Goal: Task Accomplishment & Management: Complete application form

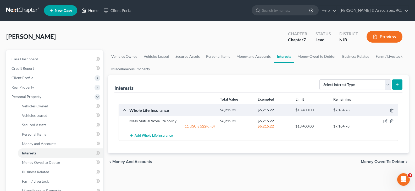
click at [95, 9] on link "Home" at bounding box center [90, 10] width 22 height 9
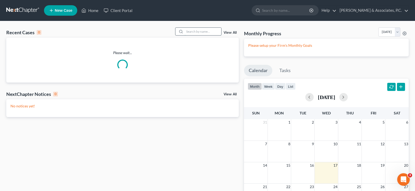
click at [209, 31] on input "search" at bounding box center [203, 32] width 37 height 8
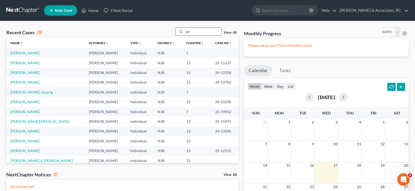
type input "g"
type input "[PERSON_NAME]"
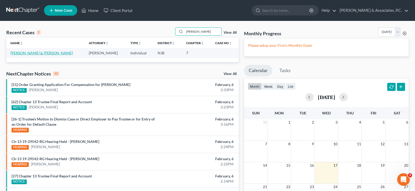
click at [23, 54] on link "[PERSON_NAME] & [PERSON_NAME]" at bounding box center [41, 53] width 62 height 4
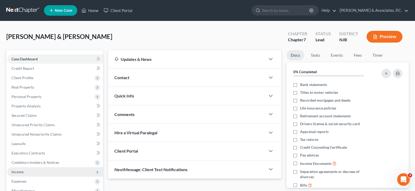
click at [21, 172] on span "Income" at bounding box center [18, 172] width 12 height 4
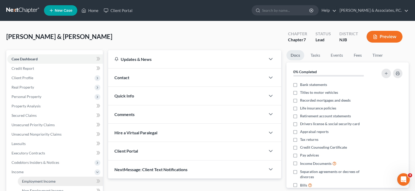
click at [34, 183] on span "Employment Income" at bounding box center [39, 181] width 34 height 4
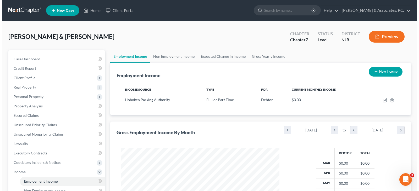
scroll to position [94, 169]
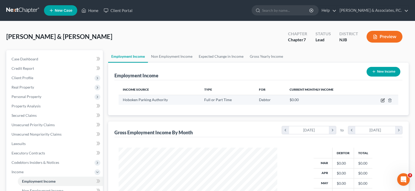
click at [382, 100] on icon "button" at bounding box center [383, 100] width 4 height 4
select select "0"
select select "33"
select select "2"
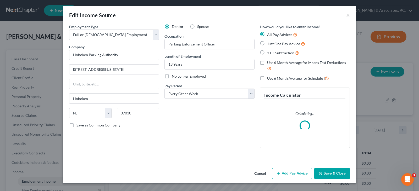
scroll to position [94, 171]
click at [286, 175] on button "Add Pay Advice" at bounding box center [292, 173] width 40 height 11
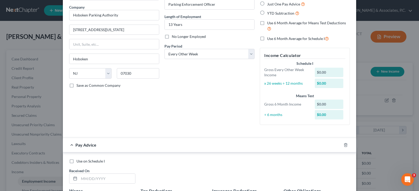
scroll to position [105, 0]
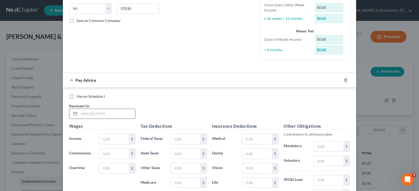
click at [106, 114] on input "text" at bounding box center [107, 114] width 56 height 10
type input "[DATE]"
click at [114, 140] on input "text" at bounding box center [114, 139] width 30 height 10
type input "1,898.83"
click at [176, 140] on input "text" at bounding box center [186, 139] width 30 height 10
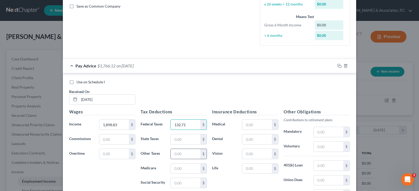
scroll to position [131, 0]
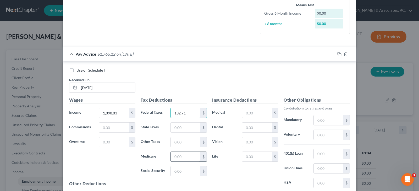
type input "132.71"
click at [183, 157] on input "text" at bounding box center [186, 157] width 30 height 10
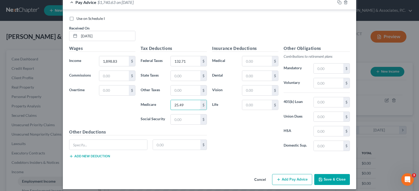
scroll to position [183, 0]
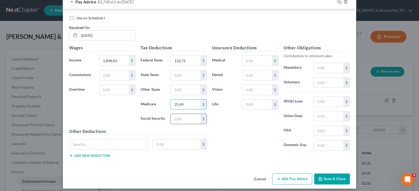
type input "25.49"
click at [183, 120] on input "text" at bounding box center [186, 119] width 30 height 10
type input "108.99"
click at [180, 76] on input "text" at bounding box center [186, 75] width 30 height 10
type input "49.56"
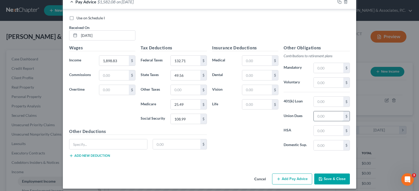
click at [325, 115] on input "text" at bounding box center [329, 117] width 30 height 10
type input "10.00"
click at [324, 101] on input "text" at bounding box center [329, 102] width 30 height 10
type input "288.40"
drag, startPoint x: 259, startPoint y: 63, endPoint x: 265, endPoint y: 65, distance: 6.4
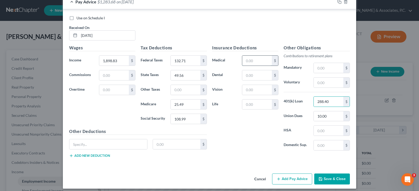
click at [259, 63] on input "text" at bounding box center [257, 61] width 30 height 10
type input "138.03"
click at [254, 77] on input "text" at bounding box center [257, 75] width 30 height 10
type input "2.19"
drag, startPoint x: 262, startPoint y: 87, endPoint x: 264, endPoint y: 89, distance: 3.7
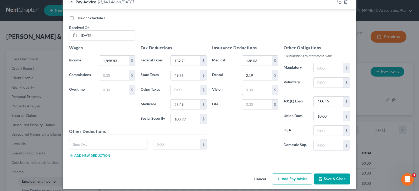
click at [262, 87] on input "text" at bounding box center [257, 90] width 30 height 10
type input "0.64"
click at [335, 68] on input "text" at bounding box center [329, 68] width 30 height 10
type input "153.41"
click at [329, 84] on input "text" at bounding box center [329, 83] width 30 height 10
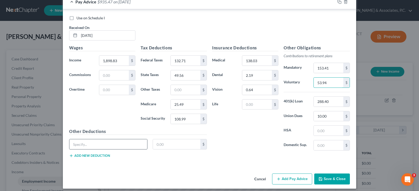
type input "53.94"
click at [94, 143] on input "text" at bounding box center [108, 145] width 78 height 10
type input "Credit Union"
click at [192, 61] on input "132.71" at bounding box center [186, 61] width 30 height 10
click at [183, 105] on input "25.49" at bounding box center [186, 105] width 30 height 10
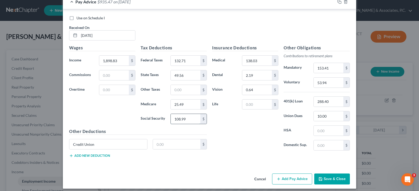
click at [189, 119] on input "108.99" at bounding box center [186, 119] width 30 height 10
click at [184, 76] on input "49.56" at bounding box center [186, 75] width 30 height 10
click at [179, 89] on input "text" at bounding box center [186, 90] width 30 height 10
type input "18.59"
drag, startPoint x: 93, startPoint y: 146, endPoint x: 42, endPoint y: 146, distance: 50.8
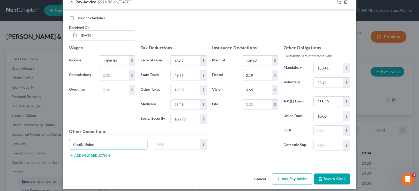
click at [42, 146] on div "Edit Income Source × Employment Type * Select Full or [DEMOGRAPHIC_DATA] Employ…" at bounding box center [209, 95] width 419 height 191
type input "Contrib Ins"
click at [172, 145] on input "text" at bounding box center [177, 145] width 48 height 10
type input "10.23"
click at [333, 117] on input "10.00" at bounding box center [329, 117] width 30 height 10
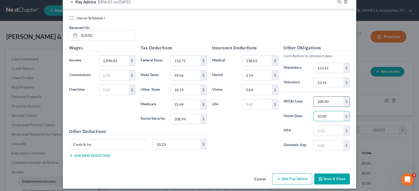
click at [340, 101] on input "288.40" at bounding box center [329, 102] width 30 height 10
click at [118, 60] on input "1,898.83" at bounding box center [114, 61] width 30 height 10
click at [120, 62] on input "1,898.83" at bounding box center [114, 61] width 30 height 10
click at [187, 61] on input "132.71" at bounding box center [186, 61] width 30 height 10
click at [186, 105] on input "25.49" at bounding box center [186, 105] width 30 height 10
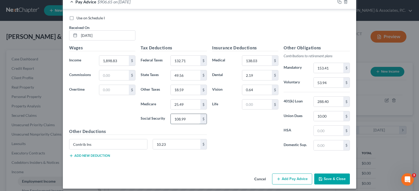
click at [183, 118] on input "108.99" at bounding box center [186, 119] width 30 height 10
click at [190, 74] on input "49.56" at bounding box center [186, 75] width 30 height 10
click at [188, 92] on input "18.59" at bounding box center [186, 90] width 30 height 10
click at [196, 61] on input "132.71" at bounding box center [186, 61] width 30 height 10
click at [267, 85] on input "0.64" at bounding box center [257, 90] width 30 height 10
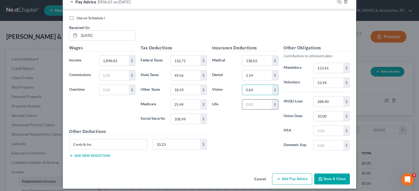
click at [247, 108] on input "text" at bounding box center [257, 105] width 30 height 10
type input "10.68"
click at [337, 1] on icon "button" at bounding box center [339, 2] width 4 height 4
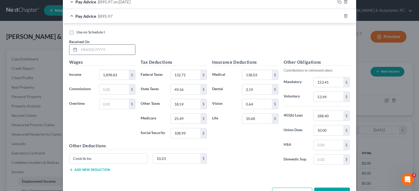
drag, startPoint x: 106, startPoint y: 52, endPoint x: 108, endPoint y: 54, distance: 3.2
click at [106, 52] on input "text" at bounding box center [107, 50] width 56 height 10
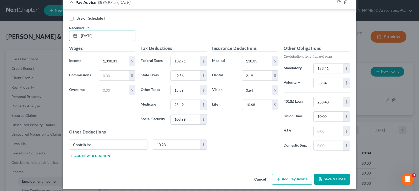
scroll to position [201, 0]
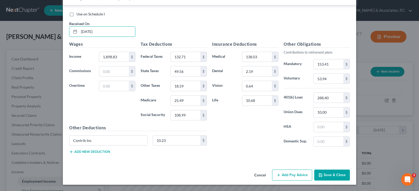
type input "[DATE]"
click at [294, 174] on button "Add Pay Advice" at bounding box center [292, 175] width 40 height 11
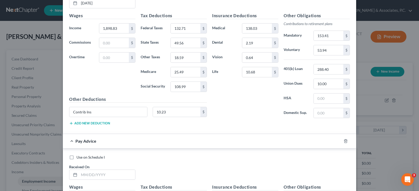
scroll to position [254, 0]
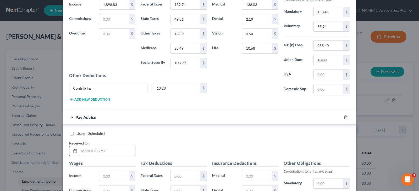
click at [117, 149] on input "text" at bounding box center [107, 151] width 56 height 10
type input "[DATE]"
click at [106, 175] on input "text" at bounding box center [114, 177] width 30 height 10
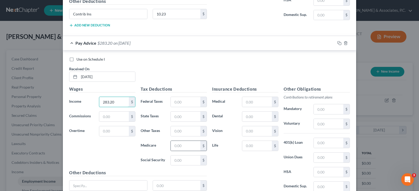
scroll to position [332, 0]
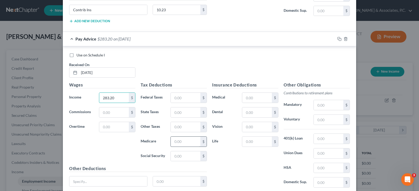
type input "283.20"
click at [179, 142] on input "text" at bounding box center [186, 142] width 30 height 10
type input "4.11"
click at [185, 159] on input "text" at bounding box center [186, 157] width 30 height 10
type input "17.56"
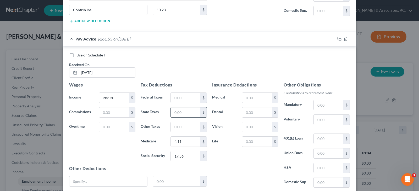
click at [185, 115] on input "text" at bounding box center [186, 113] width 30 height 10
type input "3.67"
click at [179, 127] on input "text" at bounding box center [186, 127] width 30 height 10
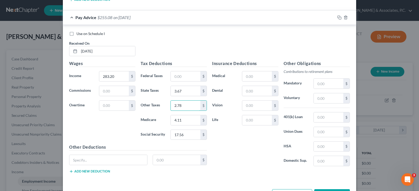
scroll to position [373, 0]
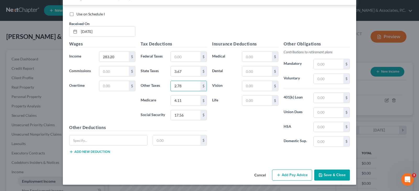
type input "2.78"
click at [290, 173] on button "Add Pay Advice" at bounding box center [292, 175] width 40 height 11
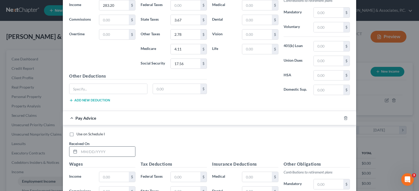
scroll to position [426, 0]
click at [121, 151] on input "text" at bounding box center [107, 151] width 56 height 10
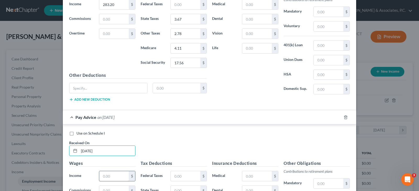
type input "[DATE]"
click at [118, 178] on input "text" at bounding box center [114, 177] width 30 height 10
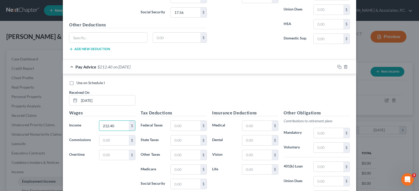
scroll to position [504, 0]
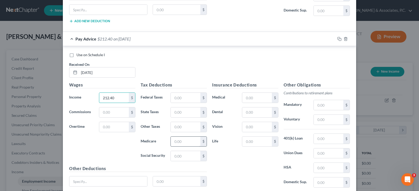
type input "212.40"
click at [181, 141] on input "text" at bounding box center [186, 142] width 30 height 10
type input "3.08"
click at [185, 156] on input "text" at bounding box center [186, 156] width 30 height 10
type input "13.17"
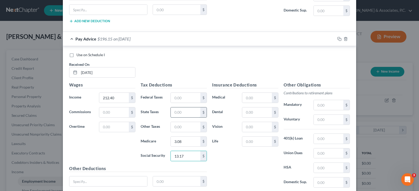
click at [190, 115] on input "text" at bounding box center [186, 113] width 30 height 10
type input "2.61"
click at [180, 125] on input "text" at bounding box center [186, 127] width 30 height 10
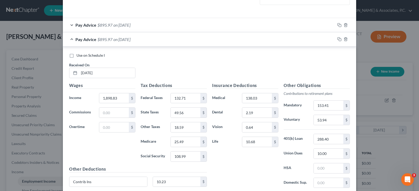
scroll to position [153, 0]
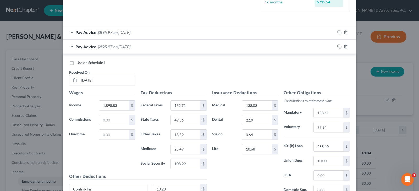
type input "2.10"
click at [337, 47] on icon "button" at bounding box center [339, 47] width 4 height 4
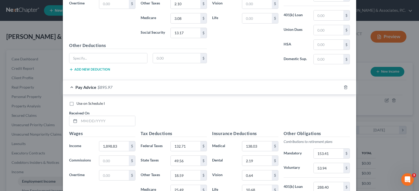
scroll to position [560, 0]
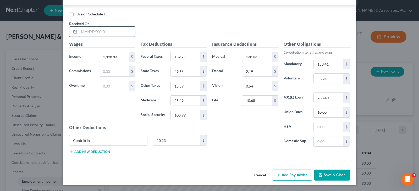
click at [103, 31] on input "text" at bounding box center [107, 32] width 56 height 10
type input "[DATE]"
click at [118, 58] on input "1,898.83" at bounding box center [114, 57] width 30 height 10
click at [184, 56] on input "132.71" at bounding box center [186, 57] width 30 height 10
click at [185, 100] on input "25.49" at bounding box center [186, 101] width 30 height 10
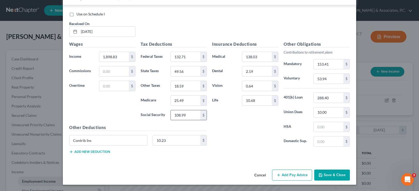
click at [188, 116] on input "108.99" at bounding box center [186, 116] width 30 height 10
click at [184, 72] on input "49.56" at bounding box center [186, 72] width 30 height 10
click at [327, 112] on input "10.00" at bounding box center [329, 113] width 30 height 10
type input "23.46"
click at [178, 139] on input "10.23" at bounding box center [177, 141] width 48 height 10
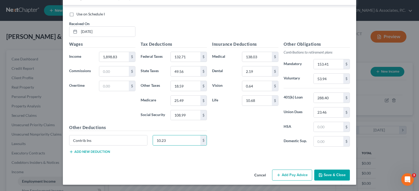
click at [290, 174] on button "Add Pay Advice" at bounding box center [292, 175] width 40 height 11
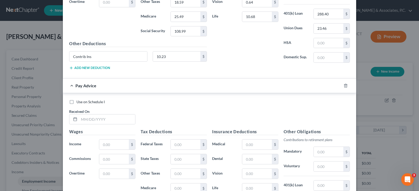
scroll to position [691, 0]
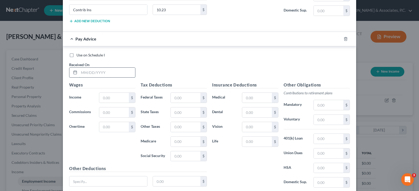
click at [100, 74] on input "text" at bounding box center [107, 73] width 56 height 10
type input "[DATE]"
click at [112, 97] on input "text" at bounding box center [114, 98] width 30 height 10
type input "221.25"
click at [186, 144] on input "text" at bounding box center [186, 142] width 30 height 10
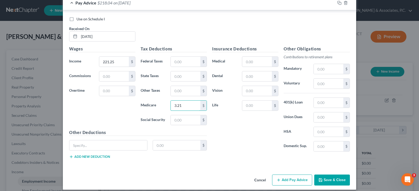
scroll to position [732, 0]
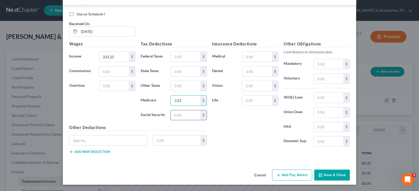
type input "3.21"
click at [182, 113] on input "text" at bounding box center [186, 116] width 30 height 10
type input "13.72"
click at [184, 73] on input "text" at bounding box center [186, 72] width 30 height 10
type input "2.74"
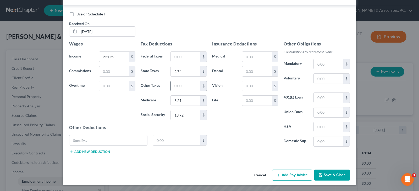
click at [187, 85] on input "text" at bounding box center [186, 86] width 30 height 10
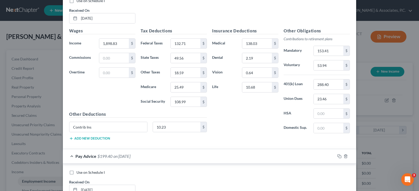
scroll to position [522, 0]
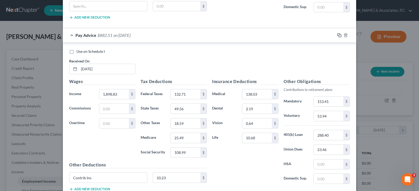
type input "2.18"
drag, startPoint x: 338, startPoint y: 36, endPoint x: 161, endPoint y: 35, distance: 176.5
click at [337, 35] on icon "button" at bounding box center [339, 35] width 4 height 4
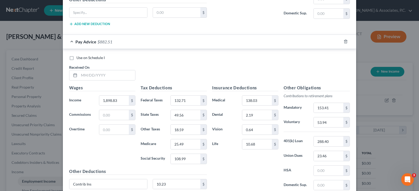
scroll to position [746, 0]
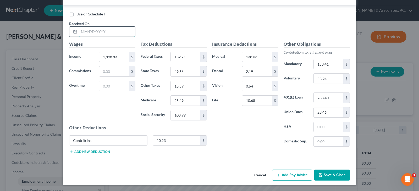
click at [102, 33] on input "text" at bounding box center [107, 32] width 56 height 10
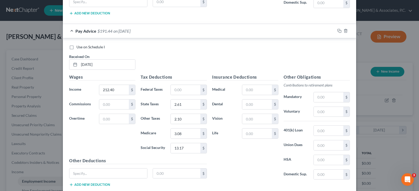
scroll to position [353, 0]
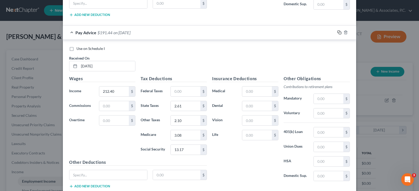
type input "[DATE]"
click at [338, 32] on icon "button" at bounding box center [339, 32] width 4 height 4
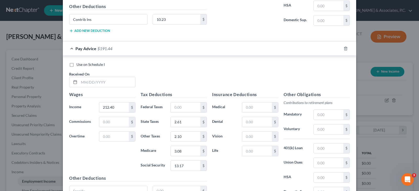
scroll to position [760, 0]
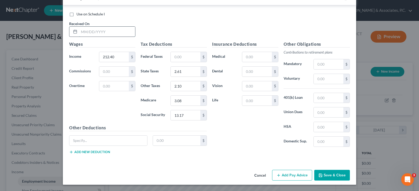
click at [115, 31] on input "text" at bounding box center [107, 32] width 56 height 10
type input "[DATE]"
drag, startPoint x: 300, startPoint y: 177, endPoint x: 214, endPoint y: 123, distance: 101.7
click at [300, 176] on button "Add Pay Advice" at bounding box center [292, 175] width 40 height 11
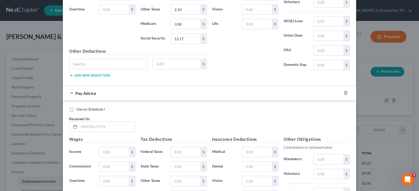
scroll to position [891, 0]
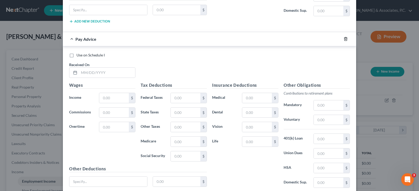
click at [345, 38] on polyline "button" at bounding box center [345, 38] width 3 height 0
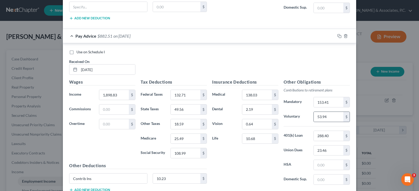
scroll to position [551, 0]
click at [339, 35] on rect "button" at bounding box center [340, 36] width 2 height 2
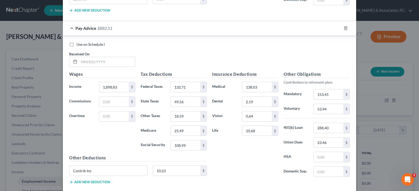
scroll to position [774, 0]
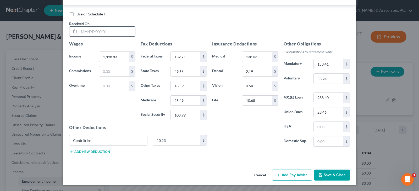
click at [104, 32] on input "text" at bounding box center [107, 32] width 56 height 10
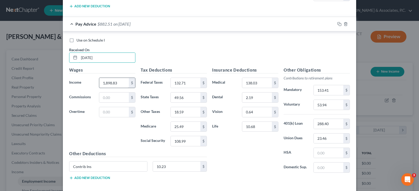
type input "[DATE]"
click at [120, 83] on input "1,898.83" at bounding box center [114, 83] width 30 height 10
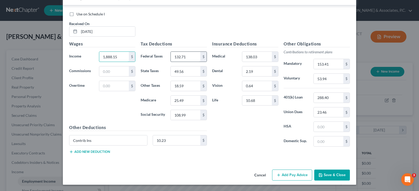
type input "1,888.15"
click at [187, 57] on input "132.71" at bounding box center [186, 57] width 30 height 10
type input "151.12"
click at [191, 100] on input "25.49" at bounding box center [186, 101] width 30 height 10
type input "25.34"
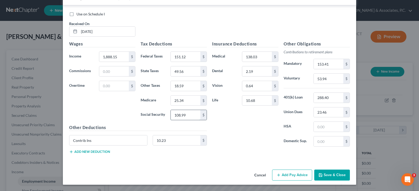
click at [188, 115] on input "108.99" at bounding box center [186, 115] width 30 height 10
type input "108.33"
click at [187, 70] on input "49.56" at bounding box center [186, 72] width 30 height 10
click at [187, 86] on input "18.59" at bounding box center [186, 86] width 30 height 10
click at [331, 63] on input "153.41" at bounding box center [329, 64] width 30 height 10
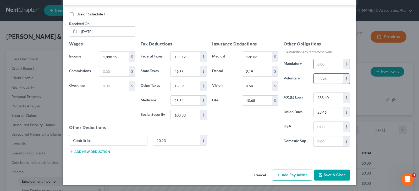
click at [335, 77] on input "53.94" at bounding box center [329, 79] width 30 height 10
click at [340, 95] on input "288.40" at bounding box center [329, 98] width 30 height 10
click at [337, 112] on input "23.46" at bounding box center [329, 113] width 30 height 10
click at [259, 103] on input "10.68" at bounding box center [257, 101] width 30 height 10
drag, startPoint x: 169, startPoint y: 140, endPoint x: 168, endPoint y: 149, distance: 8.4
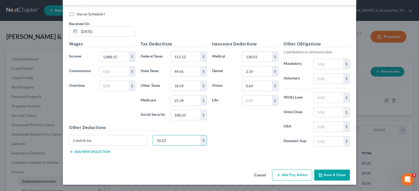
click at [169, 140] on input "10.23" at bounding box center [177, 141] width 48 height 10
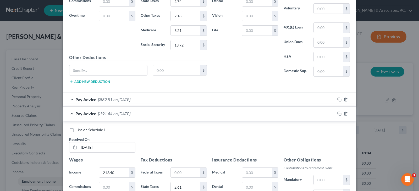
scroll to position [460, 0]
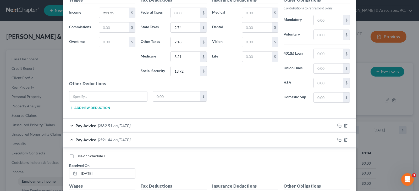
click at [114, 126] on span "on [DATE]" at bounding box center [121, 125] width 17 height 5
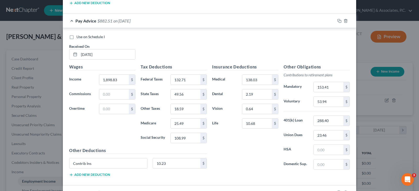
scroll to position [565, 0]
click at [339, 21] on rect "button" at bounding box center [340, 22] width 2 height 2
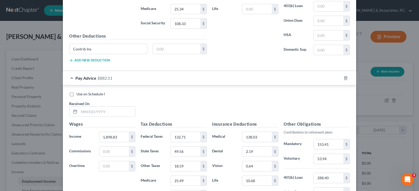
scroll to position [905, 0]
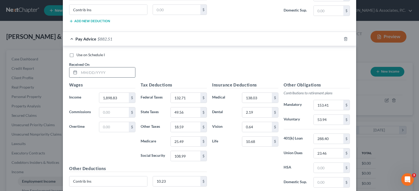
click at [94, 73] on input "text" at bounding box center [107, 73] width 56 height 10
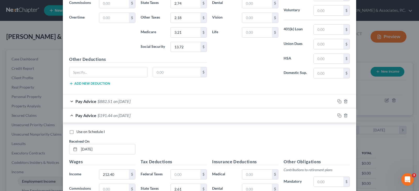
scroll to position [408, 0]
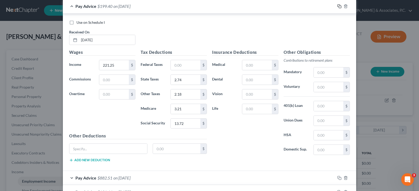
type input "[DATE]"
drag, startPoint x: 338, startPoint y: 5, endPoint x: 248, endPoint y: 12, distance: 90.1
click at [337, 5] on icon "button" at bounding box center [339, 6] width 4 height 4
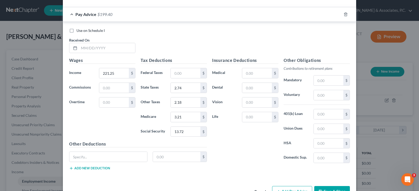
scroll to position [961, 0]
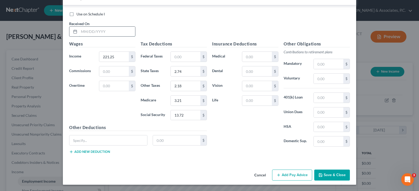
click at [109, 32] on input "text" at bounding box center [107, 32] width 56 height 10
type input "[DATE]"
click at [289, 176] on button "Add Pay Advice" at bounding box center [292, 175] width 40 height 11
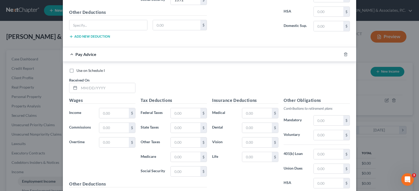
scroll to position [1092, 0]
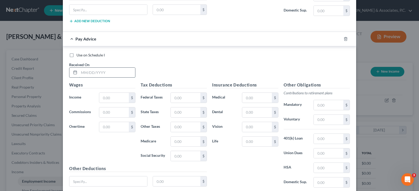
click at [112, 73] on input "text" at bounding box center [107, 73] width 56 height 10
type input "[DATE]"
click at [114, 101] on input "text" at bounding box center [114, 98] width 30 height 10
type input "292.05"
click at [186, 143] on input "text" at bounding box center [186, 142] width 30 height 10
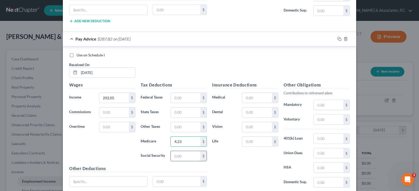
type input "4.23"
click at [187, 159] on input "text" at bounding box center [186, 156] width 30 height 10
type input "18.11"
click at [185, 110] on input "text" at bounding box center [186, 113] width 30 height 10
type input "3.80"
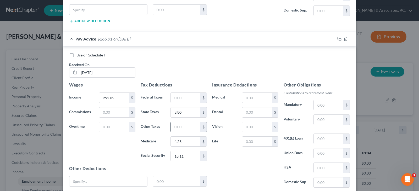
click at [188, 128] on input "text" at bounding box center [186, 127] width 30 height 10
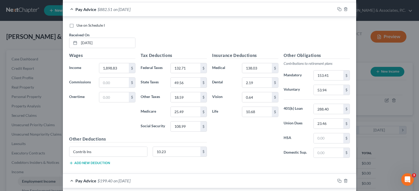
scroll to position [699, 0]
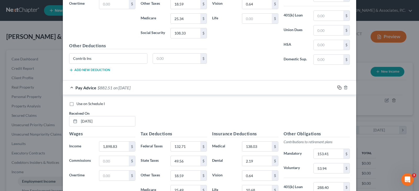
type input "2.88"
drag, startPoint x: 338, startPoint y: 87, endPoint x: 224, endPoint y: 73, distance: 114.0
click at [337, 87] on icon "button" at bounding box center [339, 88] width 4 height 4
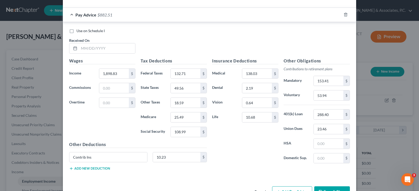
scroll to position [1147, 0]
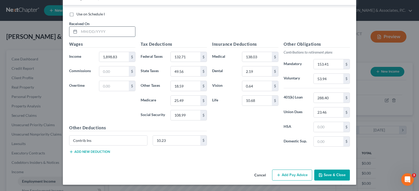
click at [96, 31] on input "text" at bounding box center [107, 32] width 56 height 10
type input "[DATE]"
drag, startPoint x: 289, startPoint y: 176, endPoint x: 150, endPoint y: 86, distance: 165.8
click at [289, 175] on button "Add Pay Advice" at bounding box center [292, 175] width 40 height 11
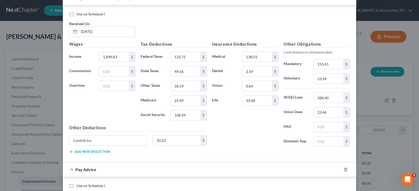
scroll to position [1278, 0]
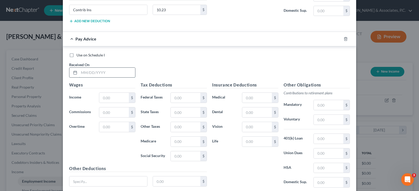
click at [111, 71] on input "text" at bounding box center [107, 73] width 56 height 10
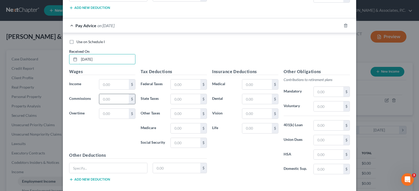
scroll to position [1304, 0]
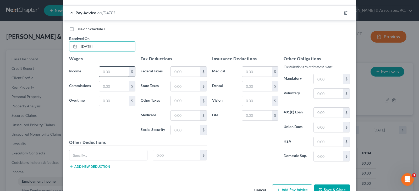
type input "[DATE]"
click at [114, 70] on input "text" at bounding box center [114, 72] width 30 height 10
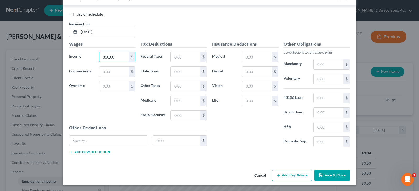
scroll to position [1319, 0]
type input "350.00"
click at [185, 101] on input "text" at bounding box center [186, 101] width 30 height 10
type input "5.08"
click at [185, 114] on input "text" at bounding box center [186, 116] width 30 height 10
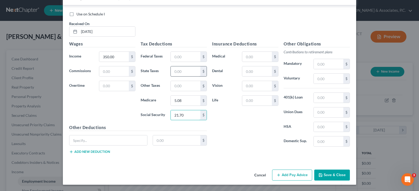
type input "21.70"
click at [180, 71] on input "text" at bounding box center [186, 72] width 30 height 10
type input "4.67"
click at [180, 91] on input "text" at bounding box center [186, 86] width 30 height 10
type input "6"
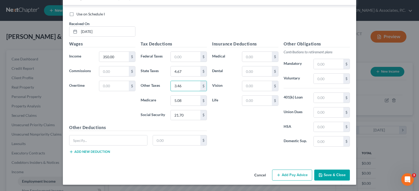
type input "3.46"
click at [295, 173] on button "Add Pay Advice" at bounding box center [292, 175] width 40 height 11
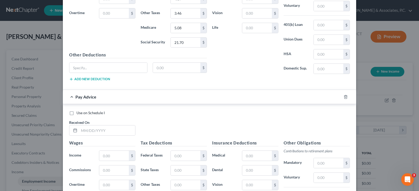
scroll to position [1397, 0]
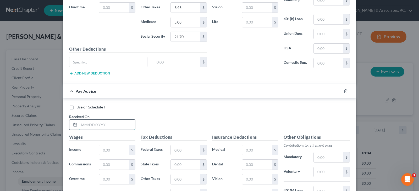
click at [122, 126] on input "text" at bounding box center [107, 125] width 56 height 10
type input "[DATE]"
drag, startPoint x: 118, startPoint y: 151, endPoint x: 121, endPoint y: 151, distance: 3.2
click at [118, 151] on input "text" at bounding box center [114, 150] width 30 height 10
drag, startPoint x: 344, startPoint y: 92, endPoint x: 292, endPoint y: 86, distance: 52.1
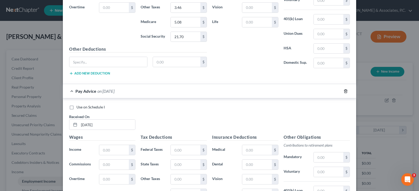
click at [346, 92] on line "button" at bounding box center [346, 91] width 0 height 1
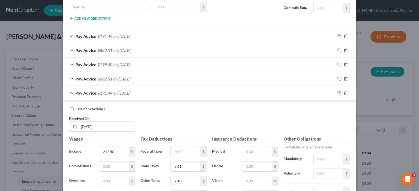
scroll to position [324, 0]
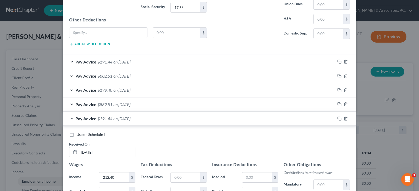
click at [108, 77] on span "$882.51" at bounding box center [104, 76] width 15 height 5
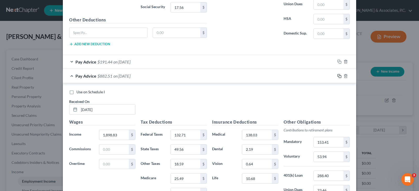
click at [339, 77] on rect "button" at bounding box center [340, 77] width 2 height 2
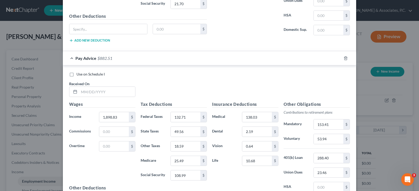
scroll to position [1491, 0]
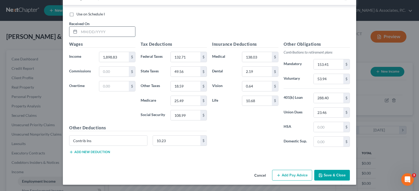
click at [108, 32] on input "text" at bounding box center [107, 32] width 56 height 10
type input "[DATE]"
click at [186, 101] on input "25.49" at bounding box center [186, 101] width 30 height 10
click at [186, 116] on input "108.99" at bounding box center [186, 116] width 30 height 10
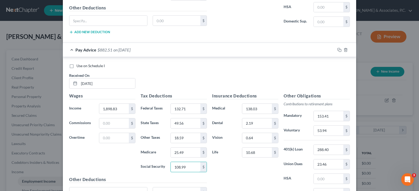
scroll to position [1438, 0]
click at [192, 107] on input "132.71" at bounding box center [186, 109] width 30 height 10
click at [188, 156] on input "25.49" at bounding box center [186, 153] width 30 height 10
click at [189, 169] on input "108.99" at bounding box center [186, 168] width 30 height 10
click at [190, 124] on input "49.56" at bounding box center [186, 124] width 30 height 10
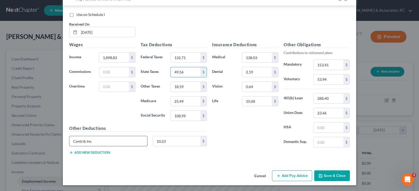
scroll to position [1491, 0]
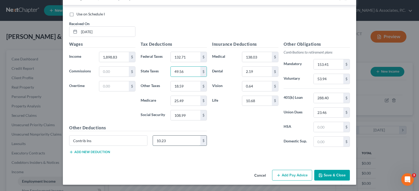
click at [180, 141] on input "10.23" at bounding box center [177, 141] width 48 height 10
click at [260, 72] on input "2.19" at bounding box center [257, 72] width 30 height 10
click at [331, 65] on input "153.41" at bounding box center [329, 64] width 30 height 10
click at [326, 79] on input "53.94" at bounding box center [329, 79] width 30 height 10
click at [337, 98] on input "288.40" at bounding box center [329, 98] width 30 height 10
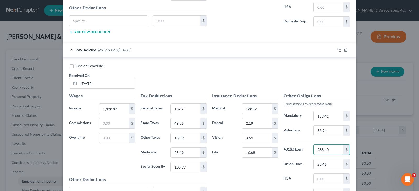
scroll to position [1438, 0]
click at [337, 50] on icon "button" at bounding box center [339, 50] width 4 height 4
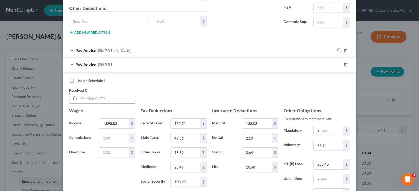
scroll to position [1505, 0]
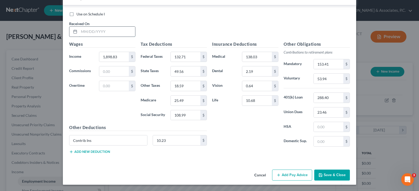
click at [94, 31] on input "text" at bounding box center [107, 32] width 56 height 10
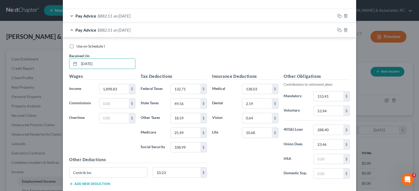
scroll to position [1453, 0]
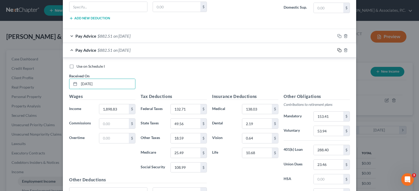
type input "[DATE]"
click at [339, 50] on rect "button" at bounding box center [340, 51] width 2 height 2
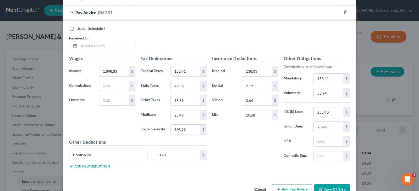
scroll to position [1505, 0]
click at [106, 45] on input "text" at bounding box center [107, 46] width 56 height 10
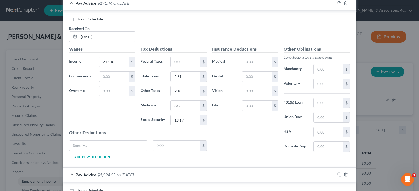
scroll to position [431, 0]
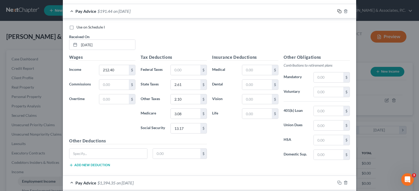
type input "[DATE]"
click at [339, 12] on rect "button" at bounding box center [340, 12] width 2 height 2
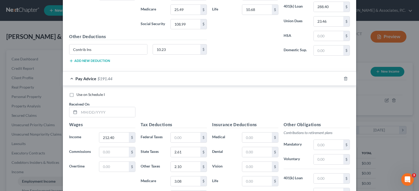
scroll to position [1533, 0]
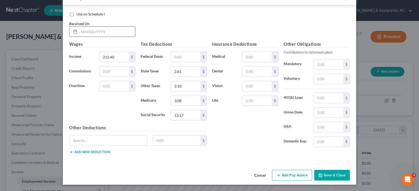
click at [85, 32] on input "text" at bounding box center [107, 32] width 56 height 10
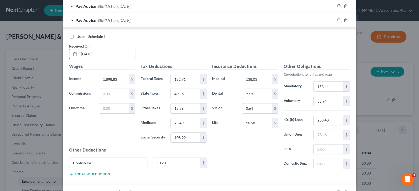
scroll to position [1324, 0]
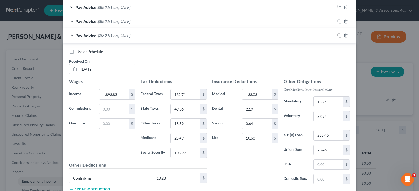
type input "[DATE]"
click at [337, 36] on icon "button" at bounding box center [339, 36] width 4 height 4
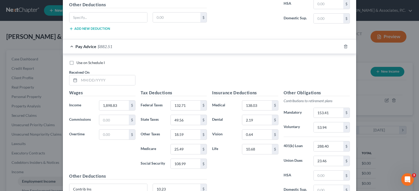
scroll to position [1548, 0]
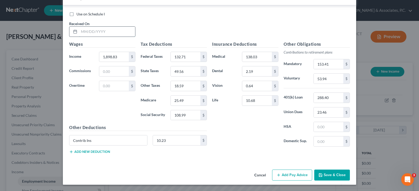
click at [109, 31] on input "text" at bounding box center [107, 32] width 56 height 10
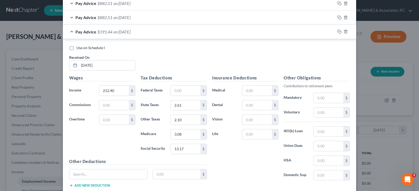
scroll to position [1312, 0]
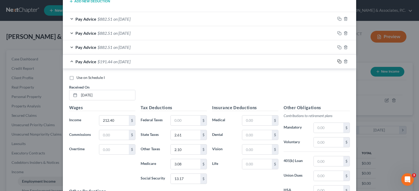
type input "[DATE]"
click at [337, 61] on icon "button" at bounding box center [339, 61] width 4 height 4
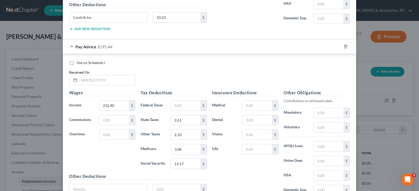
scroll to position [1562, 0]
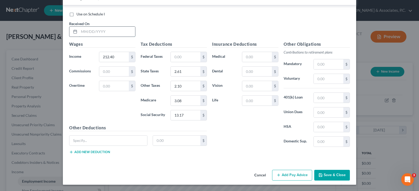
click at [101, 30] on input "text" at bounding box center [107, 32] width 56 height 10
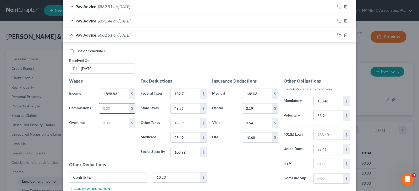
scroll to position [1352, 0]
type input "[DATE]"
click at [337, 34] on icon "button" at bounding box center [339, 36] width 4 height 4
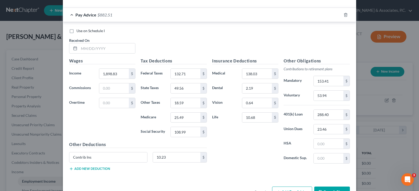
scroll to position [1576, 0]
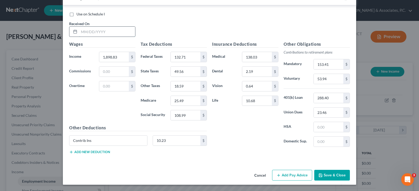
click at [96, 31] on input "text" at bounding box center [107, 32] width 56 height 10
type input "[DATE]"
drag, startPoint x: 296, startPoint y: 174, endPoint x: 123, endPoint y: 73, distance: 200.1
click at [294, 173] on button "Add Pay Advice" at bounding box center [292, 175] width 40 height 11
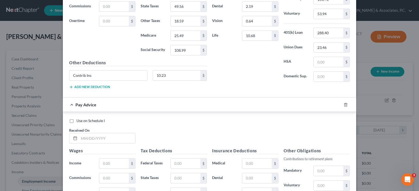
scroll to position [1681, 0]
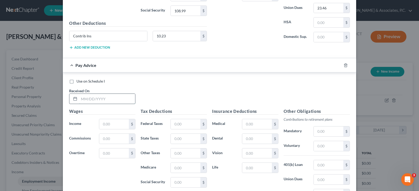
drag, startPoint x: 109, startPoint y: 99, endPoint x: 111, endPoint y: 97, distance: 3.0
click at [109, 99] on input "text" at bounding box center [107, 99] width 56 height 10
type input "[DATE]"
click at [113, 126] on input "text" at bounding box center [114, 124] width 30 height 10
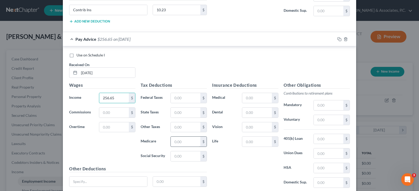
type input "256.65"
click at [180, 144] on input "text" at bounding box center [186, 142] width 30 height 10
type input "3.72"
drag, startPoint x: 181, startPoint y: 158, endPoint x: 181, endPoint y: 178, distance: 20.4
click at [181, 162] on div "Tax Deductions Federal Taxes $ State Taxes $ Other Taxes $ Medicare 3.72 $ Soci…" at bounding box center [173, 124] width 71 height 84
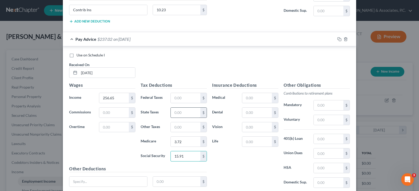
type input "15.91"
click at [186, 111] on input "text" at bounding box center [186, 113] width 30 height 10
type input "3.27"
click at [187, 125] on input "text" at bounding box center [186, 128] width 30 height 10
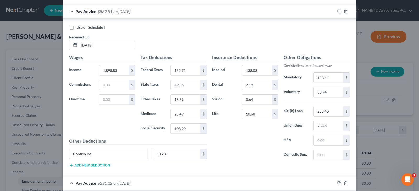
scroll to position [1550, 0]
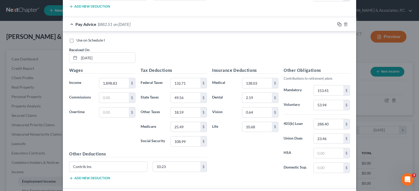
type input "2.53"
drag, startPoint x: 339, startPoint y: 25, endPoint x: 197, endPoint y: 22, distance: 141.7
click at [337, 25] on icon "button" at bounding box center [339, 24] width 4 height 4
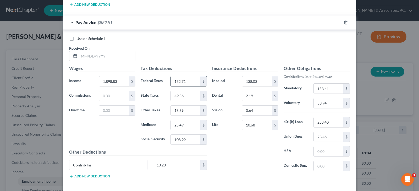
scroll to position [1763, 0]
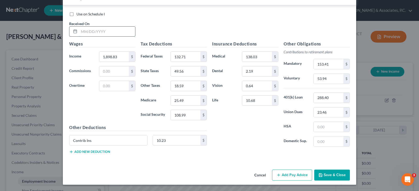
click at [108, 29] on input "text" at bounding box center [107, 32] width 56 height 10
type input "[DATE]"
click at [120, 60] on input "1,898.83" at bounding box center [114, 57] width 30 height 10
type input "1,875.08"
click at [191, 57] on input "132.71" at bounding box center [186, 57] width 30 height 10
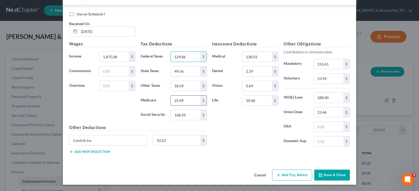
type input "129.86"
click at [188, 102] on input "25.49" at bounding box center [186, 101] width 30 height 10
type input "25.15"
click at [183, 115] on input "108.99" at bounding box center [186, 115] width 30 height 10
type input "107.52"
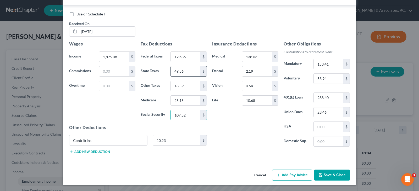
click at [183, 74] on input "49.56" at bounding box center [186, 72] width 30 height 10
type input "48.11"
click at [185, 85] on input "18.59" at bounding box center [186, 86] width 30 height 10
type input "18.36"
click at [336, 112] on input "23.46" at bounding box center [329, 113] width 30 height 10
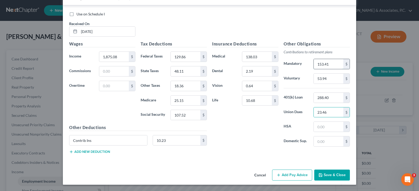
click at [332, 64] on input "153.41" at bounding box center [329, 64] width 30 height 10
click at [330, 79] on input "53.94" at bounding box center [329, 79] width 30 height 10
click at [329, 97] on input "288.40" at bounding box center [329, 98] width 30 height 10
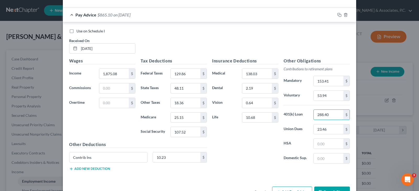
scroll to position [1710, 0]
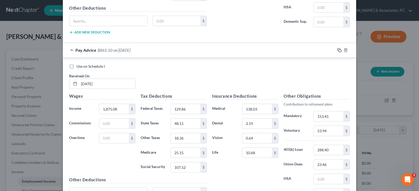
drag, startPoint x: 337, startPoint y: 49, endPoint x: 117, endPoint y: 67, distance: 220.9
click at [337, 49] on icon "button" at bounding box center [339, 50] width 4 height 4
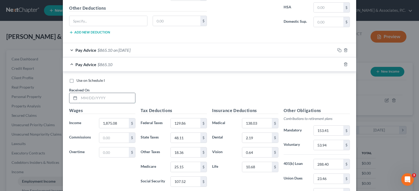
click at [103, 99] on input "text" at bounding box center [107, 98] width 56 height 10
type input "[DATE]"
click at [120, 125] on input "1,875.08" at bounding box center [114, 124] width 30 height 10
type input "1,898.83"
click at [189, 125] on input "129.86" at bounding box center [186, 124] width 30 height 10
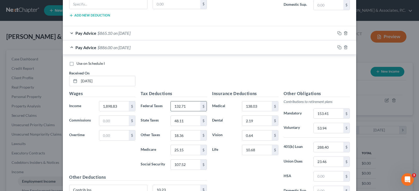
scroll to position [1736, 0]
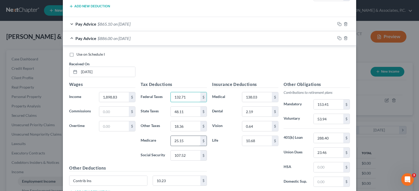
type input "132.71"
click at [185, 143] on input "25.15" at bounding box center [186, 141] width 30 height 10
type input "25.49"
click at [188, 158] on input "107.52" at bounding box center [186, 156] width 30 height 10
type input "108.99"
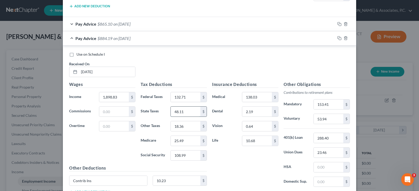
click at [184, 115] on input "48.11" at bounding box center [186, 112] width 30 height 10
type input "49.56"
click at [184, 125] on input "18.36" at bounding box center [186, 127] width 30 height 10
type input "18.59"
click at [335, 155] on input "23.46" at bounding box center [329, 153] width 30 height 10
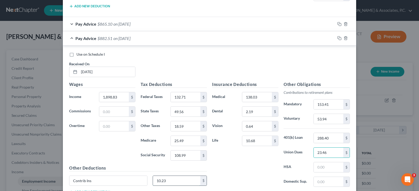
click at [174, 182] on input "10.23" at bounding box center [177, 181] width 48 height 10
click at [333, 134] on input "288.40" at bounding box center [329, 138] width 30 height 10
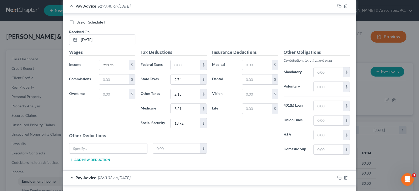
scroll to position [636, 0]
type input "312.66"
click at [338, 7] on icon "button" at bounding box center [339, 6] width 4 height 4
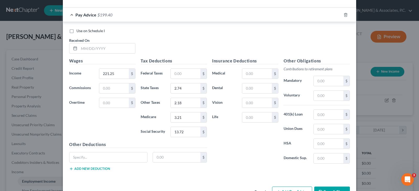
scroll to position [1765, 0]
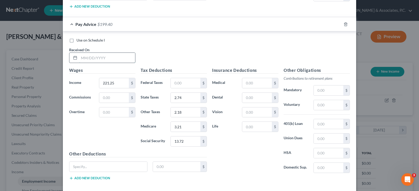
click at [102, 59] on input "text" at bounding box center [107, 58] width 56 height 10
type input "9"
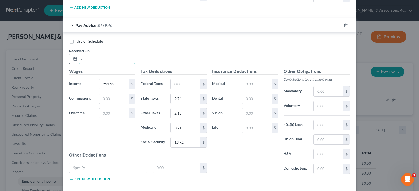
scroll to position [1791, 0]
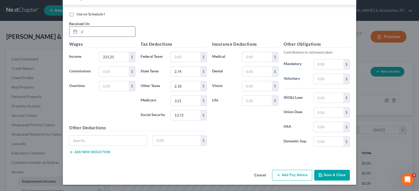
click at [97, 33] on input "//" at bounding box center [107, 32] width 56 height 10
type input "/"
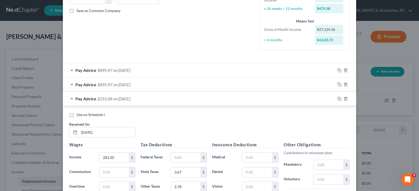
scroll to position [0, 0]
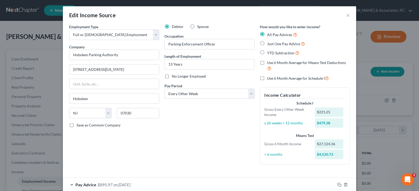
type input "[DATE]"
click at [267, 79] on label "Use 6 Month Average for Schedule I" at bounding box center [298, 78] width 62 height 6
click at [269, 79] on input "Use 6 Month Average for Schedule I" at bounding box center [270, 76] width 3 height 3
checkbox input "true"
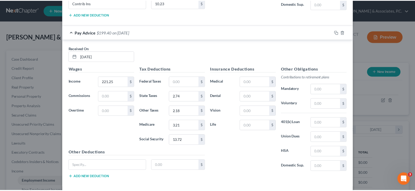
scroll to position [1705, 0]
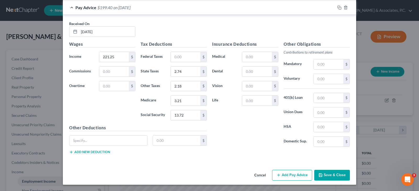
click at [327, 175] on button "Save & Close" at bounding box center [332, 175] width 36 height 11
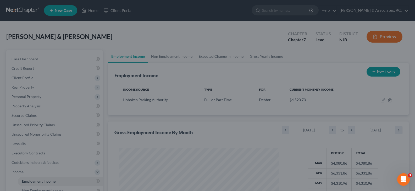
scroll to position [261800, 261725]
